Goal: Task Accomplishment & Management: Use online tool/utility

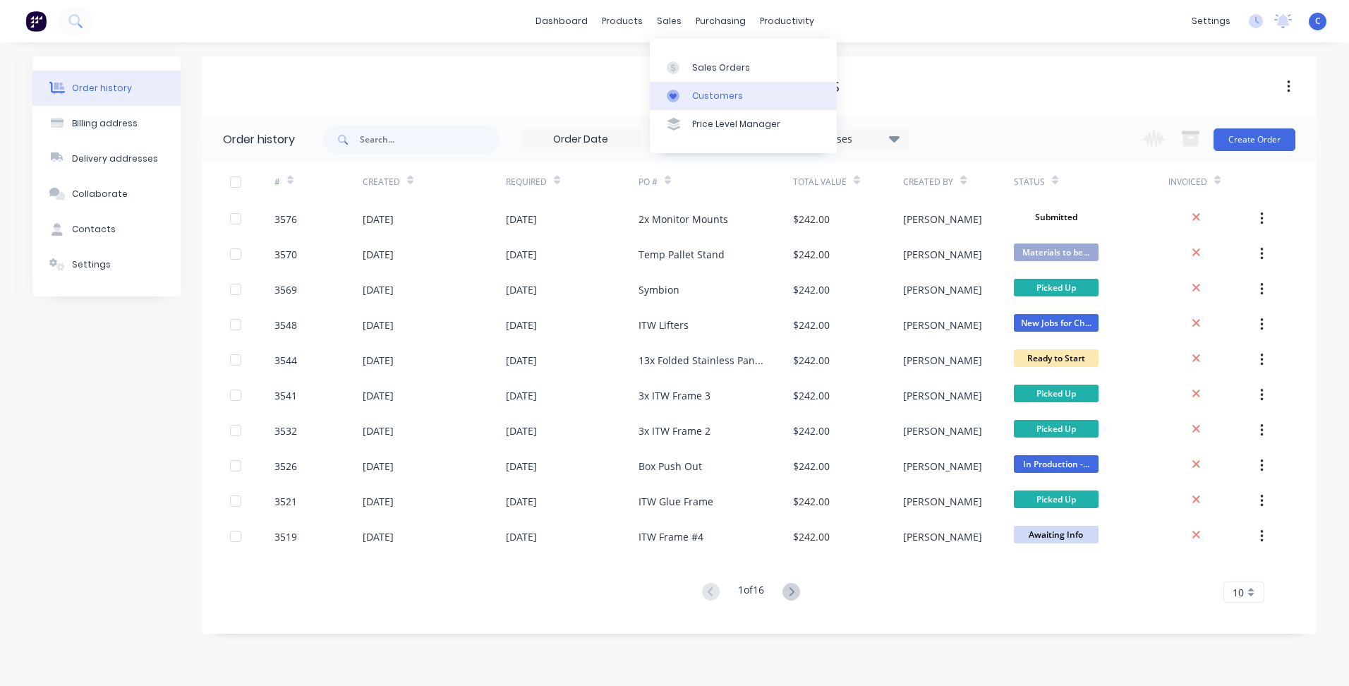
click at [734, 95] on div "Customers" at bounding box center [717, 96] width 51 height 13
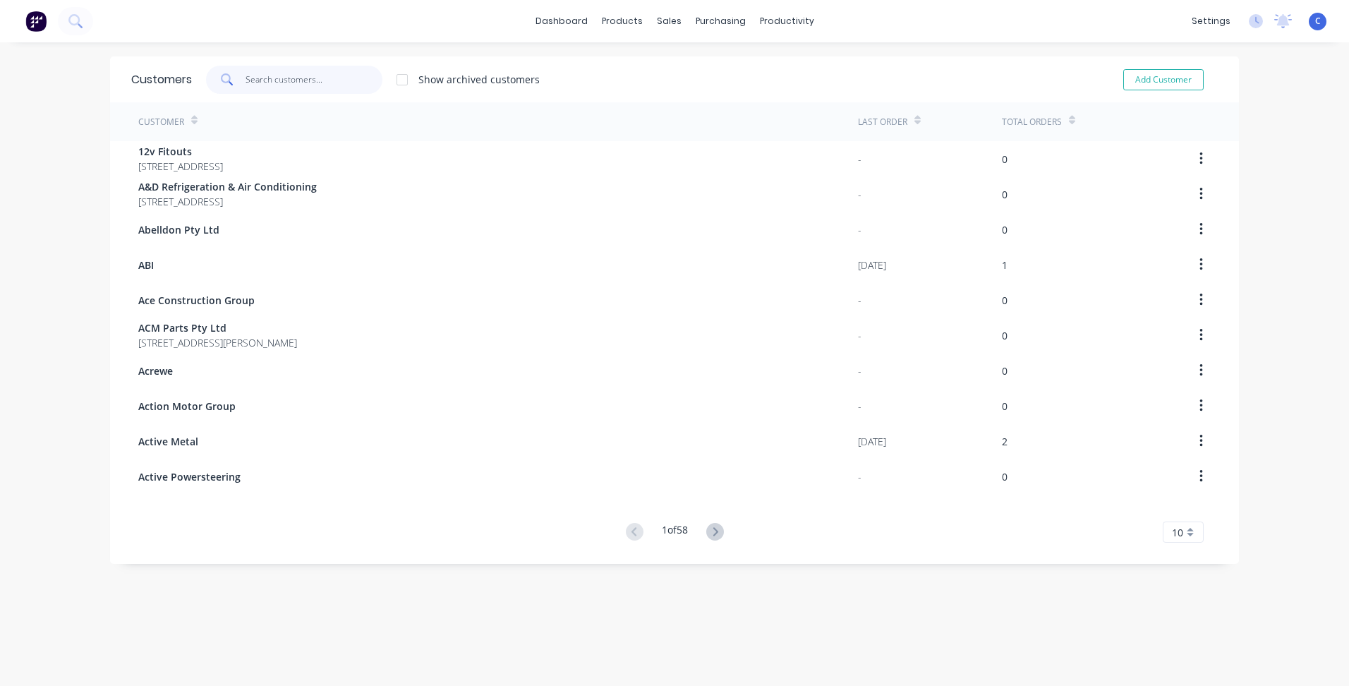
click at [267, 68] on input "text" at bounding box center [314, 80] width 138 height 28
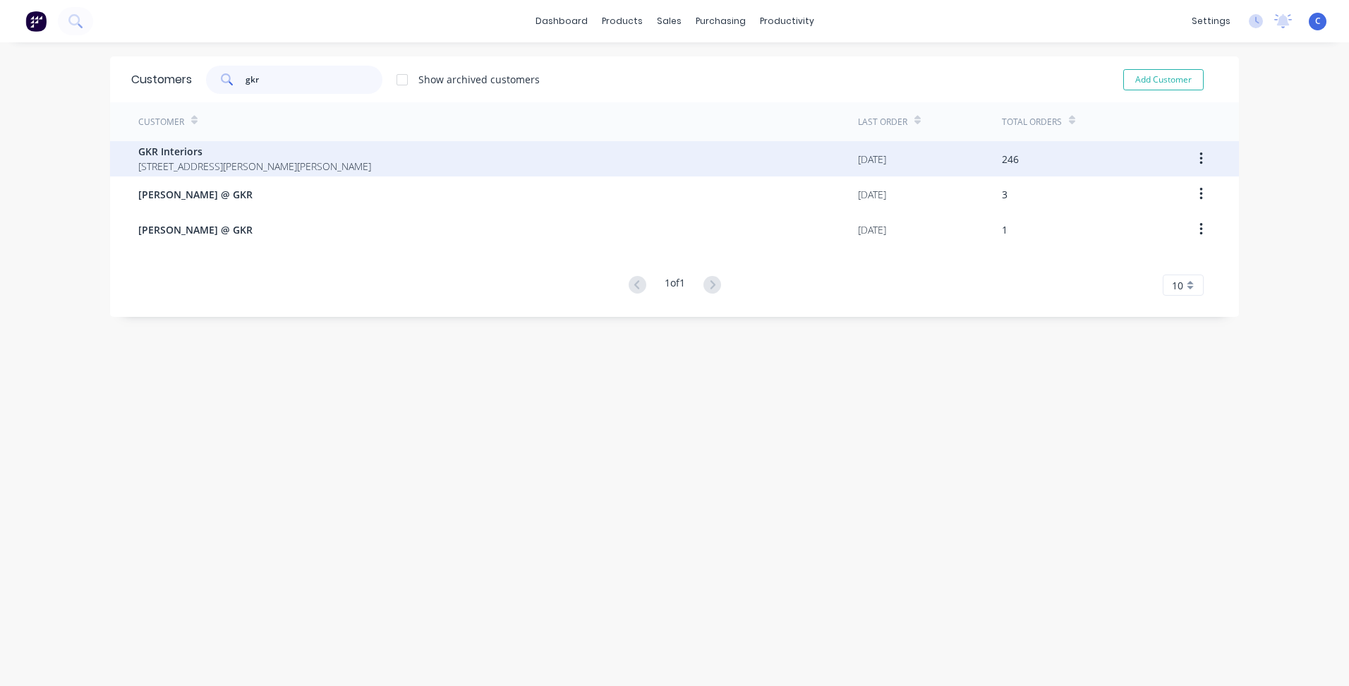
type input "gkr"
click at [212, 172] on span "[STREET_ADDRESS][PERSON_NAME][PERSON_NAME]" at bounding box center [254, 166] width 233 height 15
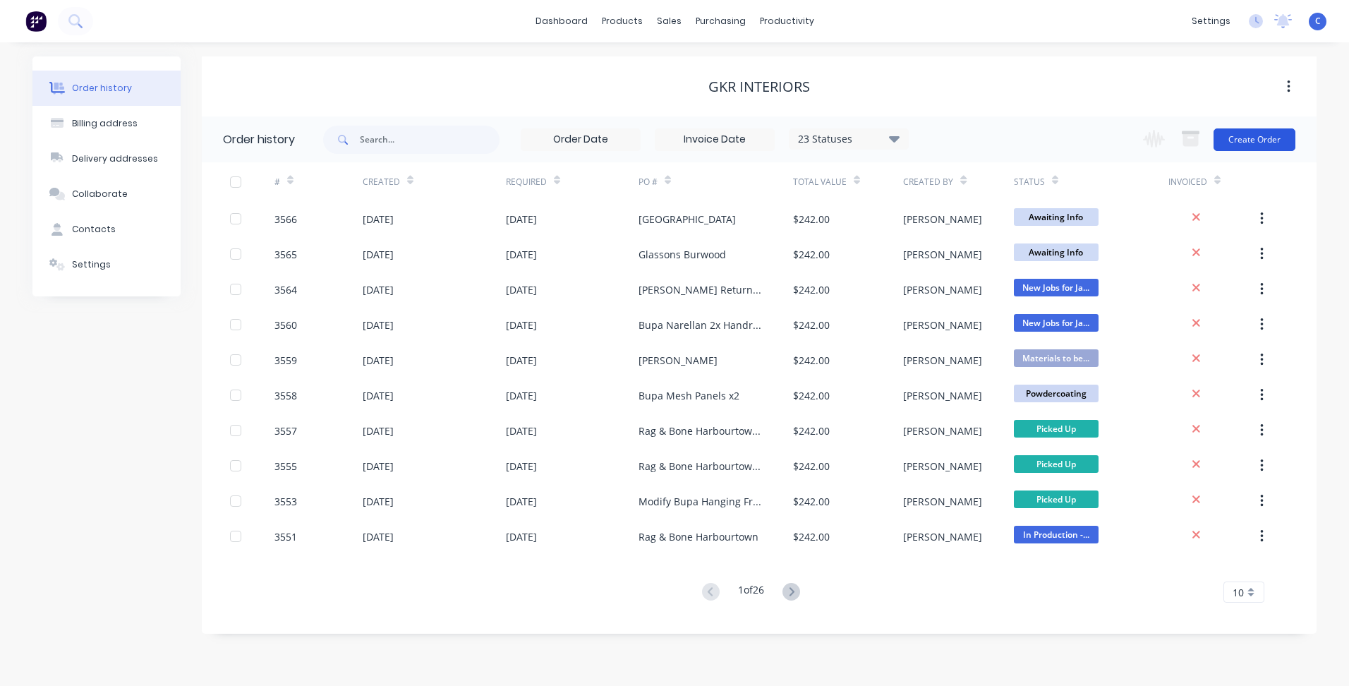
click at [1238, 140] on button "Create Order" at bounding box center [1254, 139] width 82 height 23
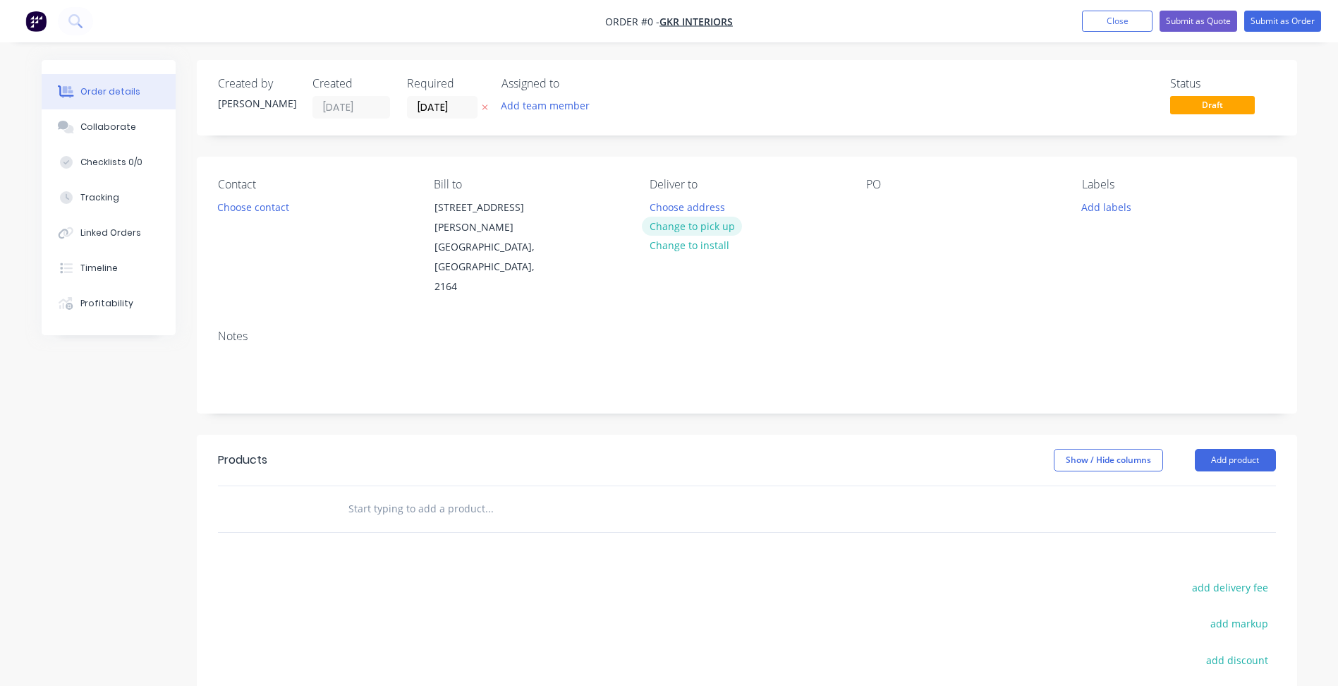
click at [715, 222] on button "Change to pick up" at bounding box center [692, 226] width 100 height 19
click at [888, 210] on div at bounding box center [877, 207] width 23 height 20
paste div
click at [1118, 212] on button "Add labels" at bounding box center [1106, 206] width 65 height 19
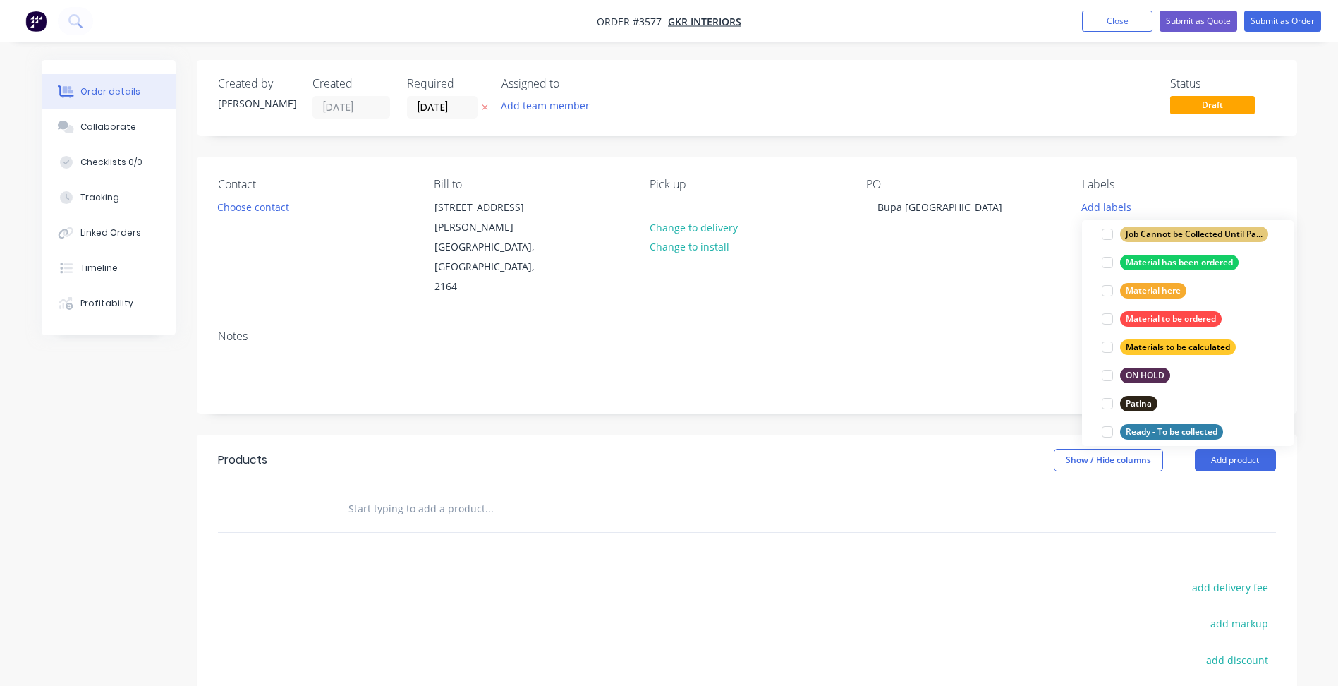
scroll to position [635, 0]
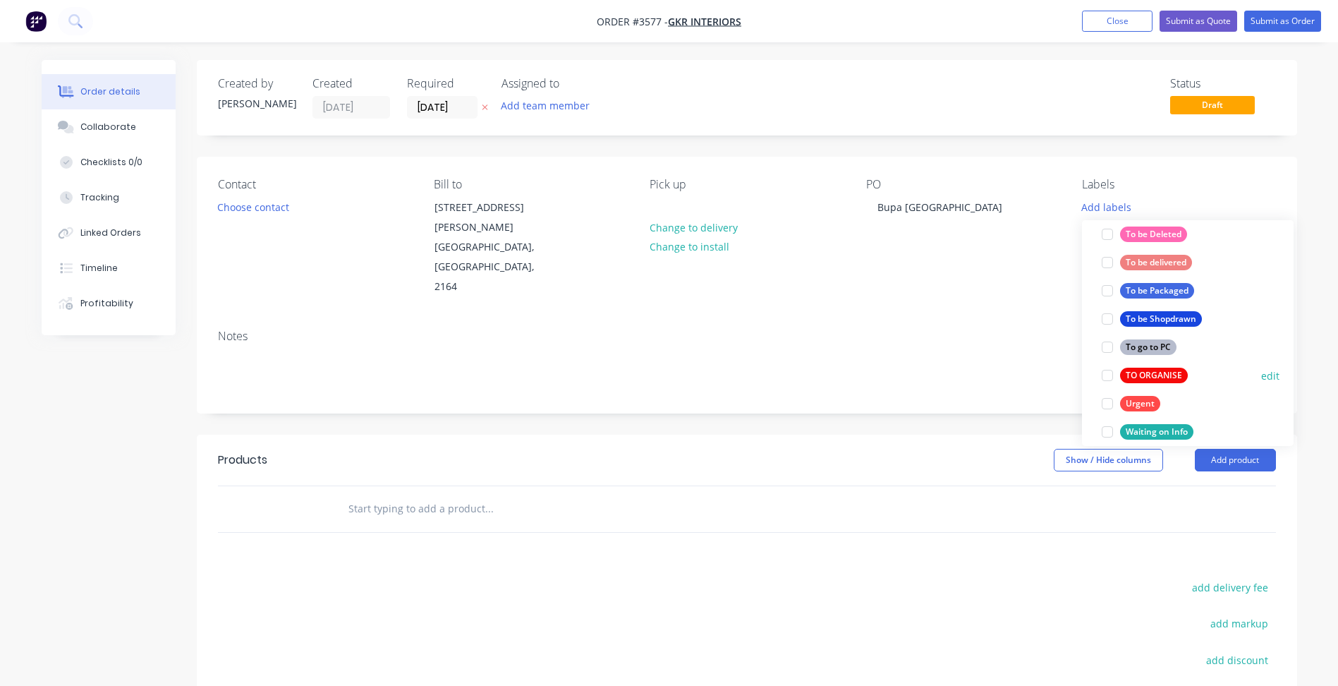
click at [1148, 371] on div "TO ORGANISE" at bounding box center [1154, 376] width 68 height 16
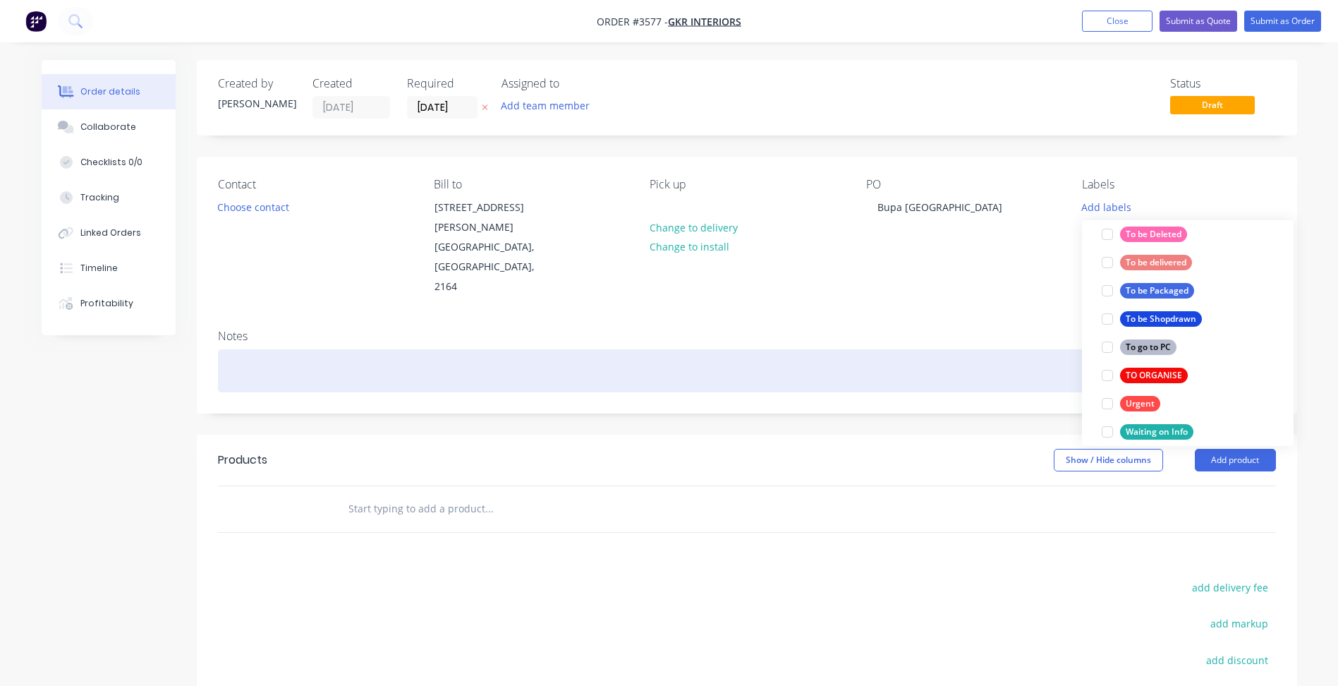
scroll to position [0, 0]
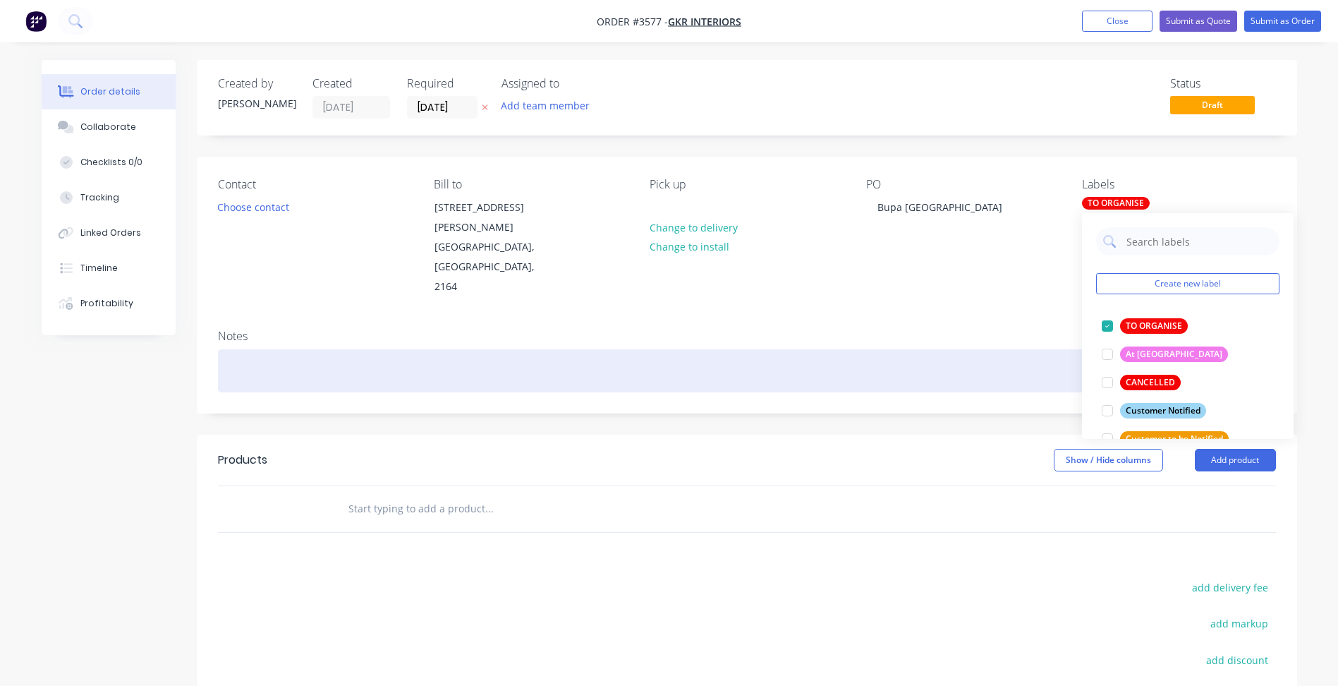
click at [1055, 349] on div at bounding box center [747, 370] width 1058 height 43
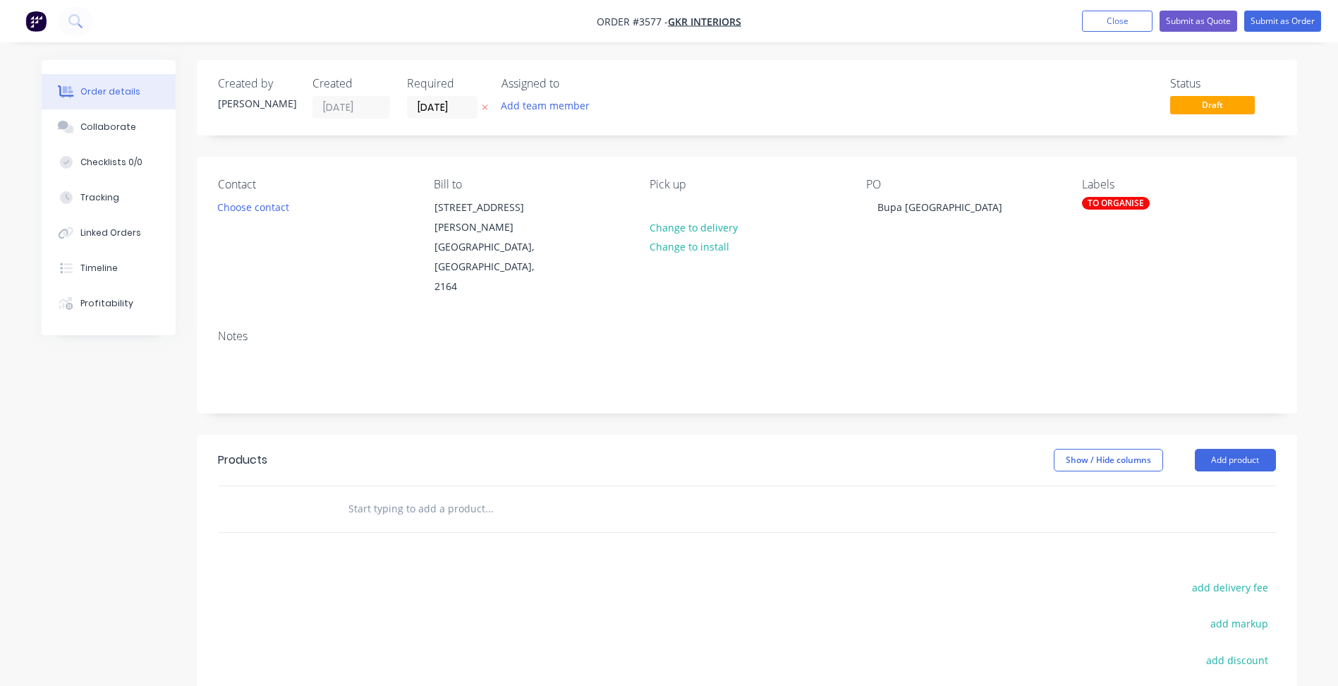
click at [1213, 486] on div at bounding box center [747, 509] width 1058 height 46
click at [1232, 449] on button "Add product" at bounding box center [1235, 460] width 81 height 23
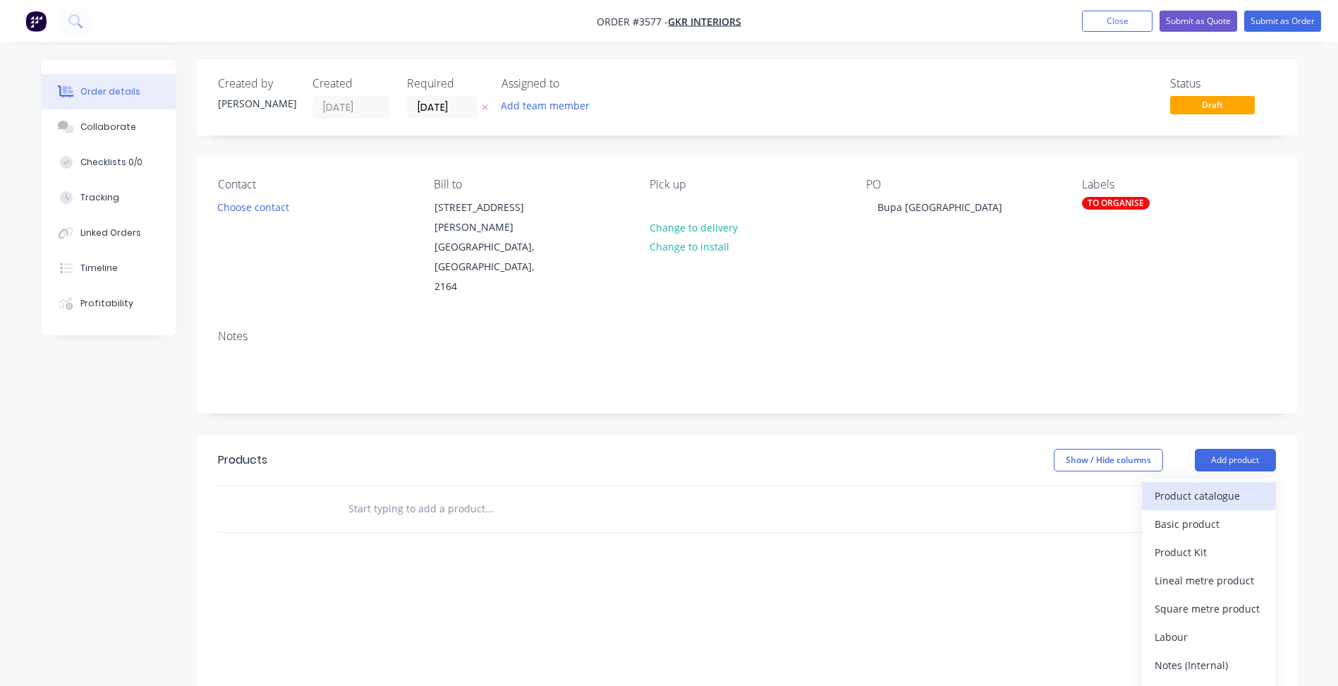
click at [1229, 485] on div "Product catalogue" at bounding box center [1209, 495] width 109 height 20
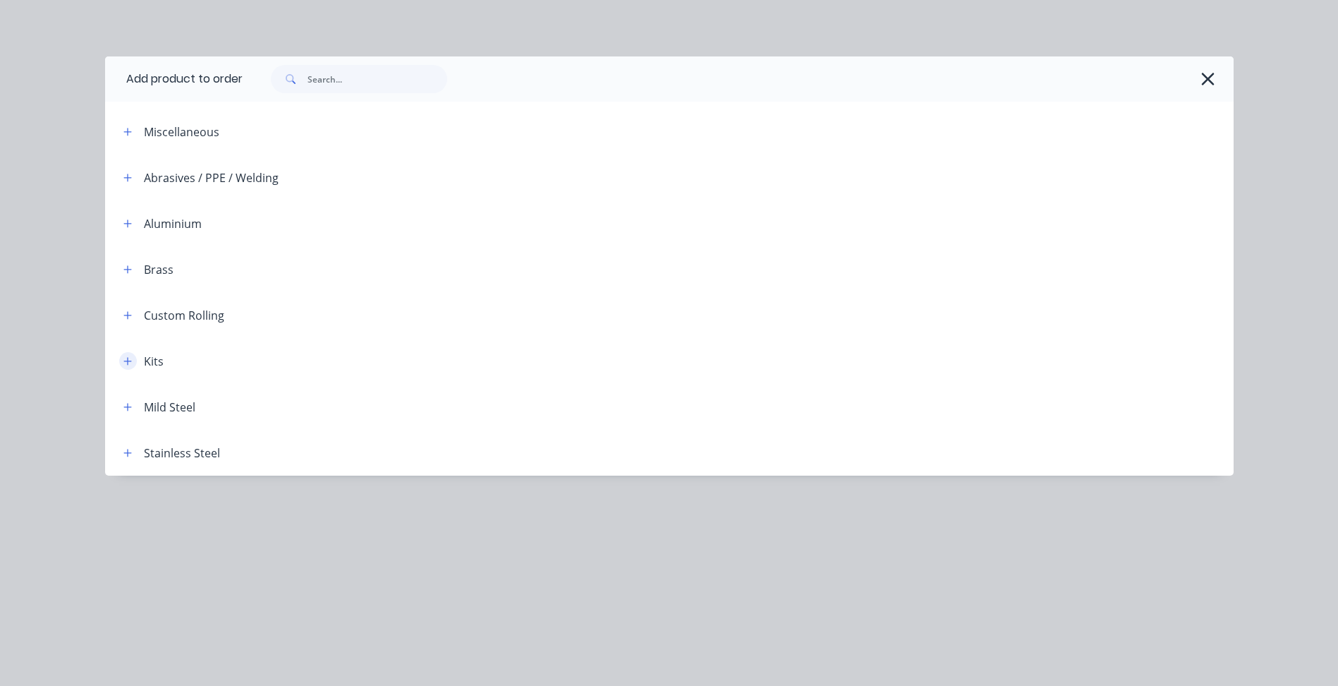
click at [134, 363] on button "button" at bounding box center [128, 361] width 18 height 18
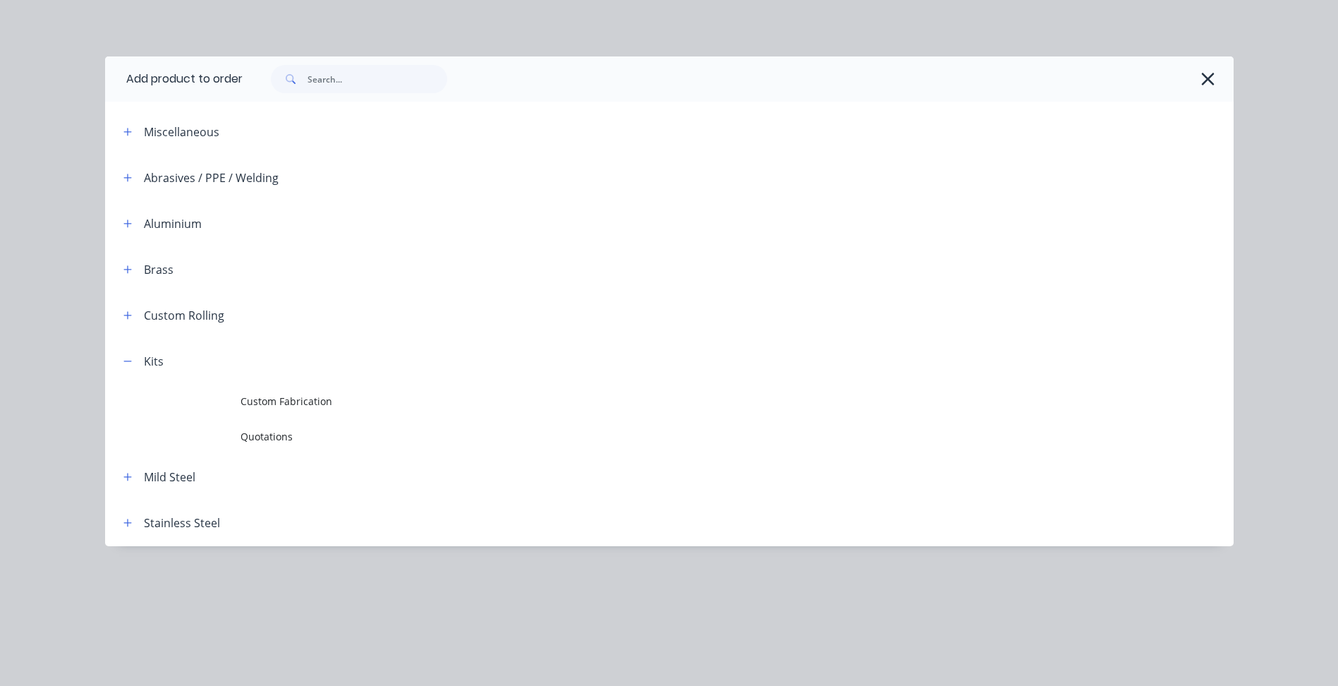
drag, startPoint x: 189, startPoint y: 381, endPoint x: 295, endPoint y: 389, distance: 106.1
click at [285, 387] on td "Custom Fabrication" at bounding box center [737, 401] width 993 height 35
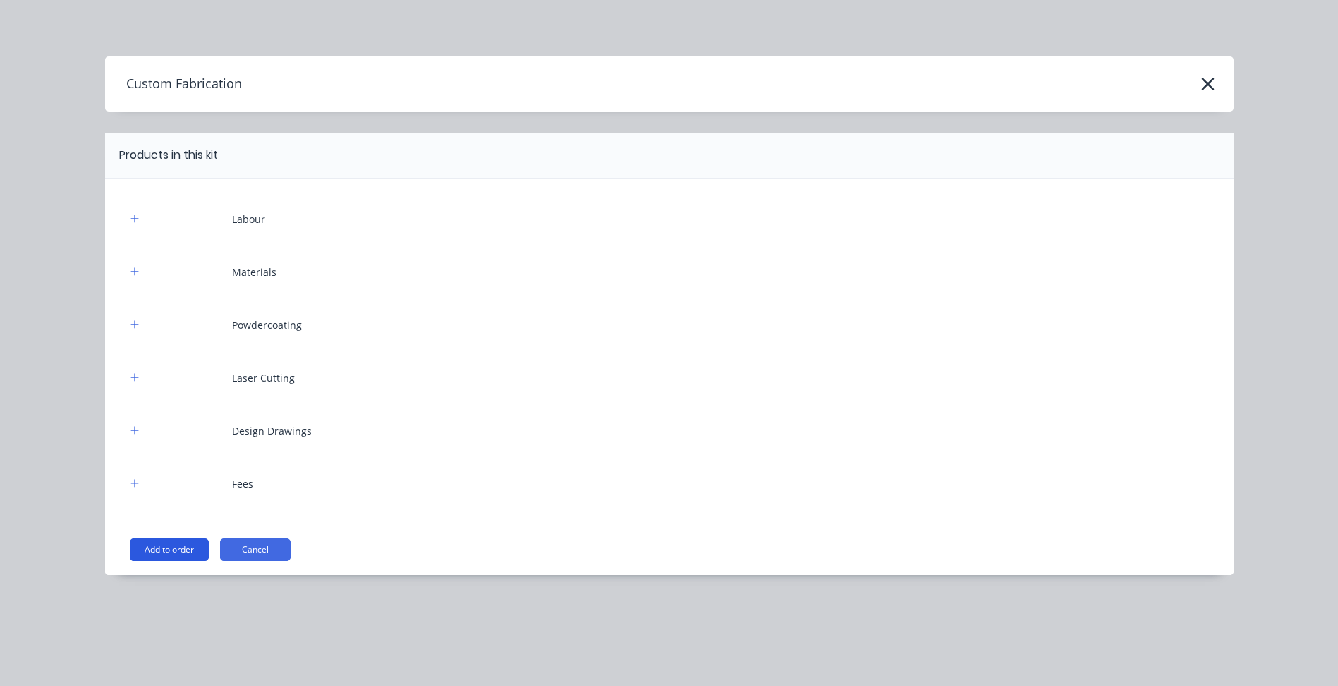
click at [187, 549] on button "Add to order" at bounding box center [169, 549] width 79 height 23
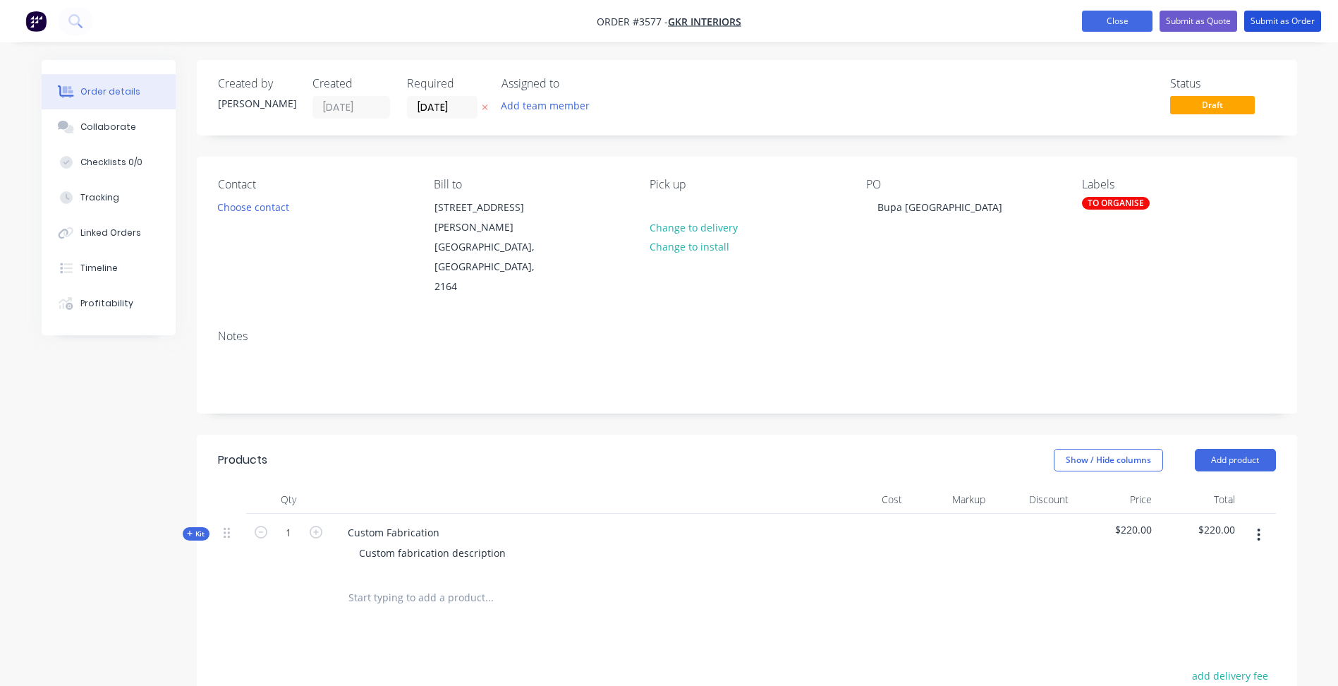
click at [1287, 20] on button "Submit as Order" at bounding box center [1282, 21] width 77 height 21
